Goal: Navigation & Orientation: Find specific page/section

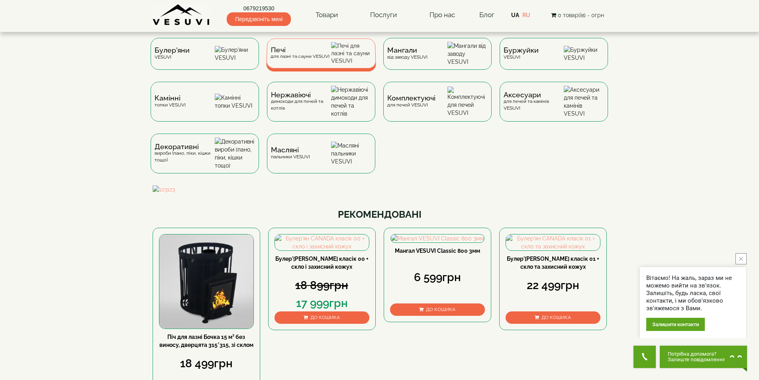
click at [285, 57] on div "Печі для лазні та сауни VESUVI" at bounding box center [299, 53] width 59 height 12
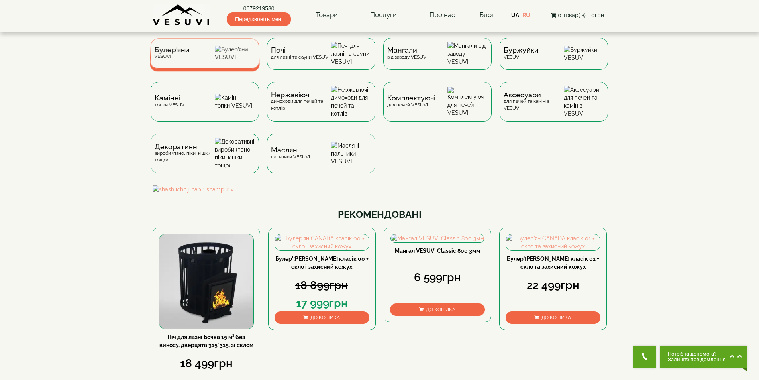
click at [199, 57] on div "Булер'яни VESUVI" at bounding box center [205, 53] width 110 height 30
